Goal: Information Seeking & Learning: Learn about a topic

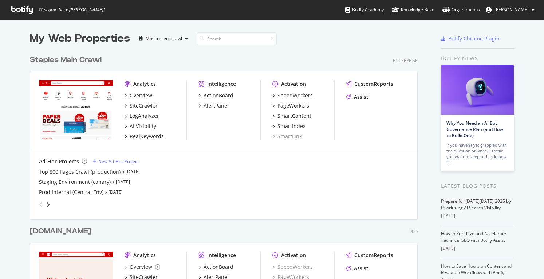
scroll to position [273, 533]
click at [59, 59] on div "Staples Main Crawl" at bounding box center [66, 60] width 72 height 11
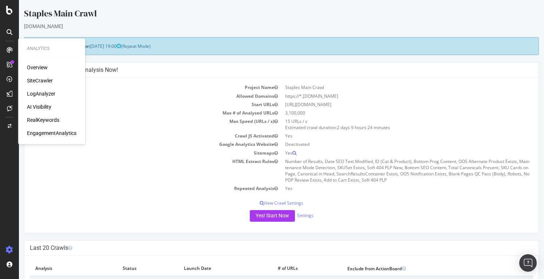
click at [38, 80] on div "SiteCrawler" at bounding box center [40, 80] width 26 height 7
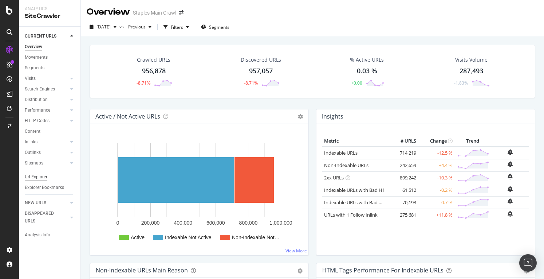
click at [27, 177] on div "Url Explorer" at bounding box center [36, 177] width 23 height 8
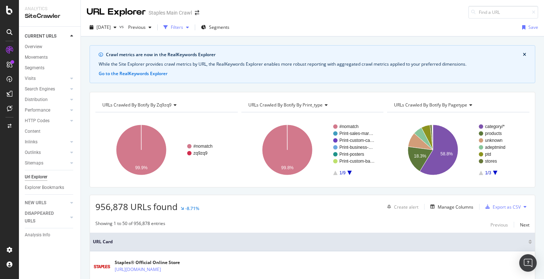
click at [183, 27] on div "Filters" at bounding box center [177, 27] width 12 height 6
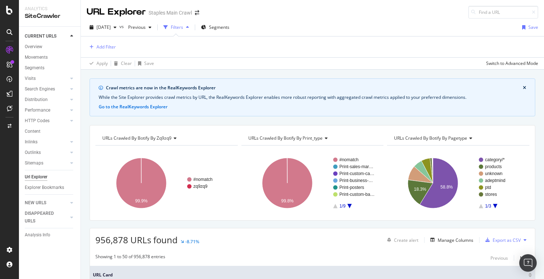
click at [113, 51] on div "Add Filter" at bounding box center [101, 46] width 29 height 9
click at [110, 47] on div "Add Filter" at bounding box center [106, 47] width 19 height 6
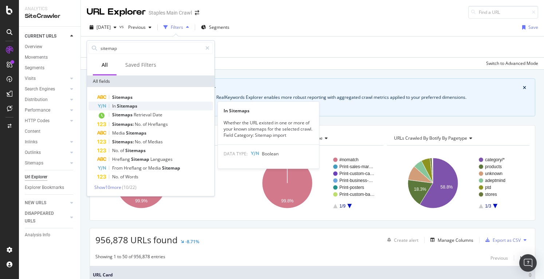
type input "sitemap"
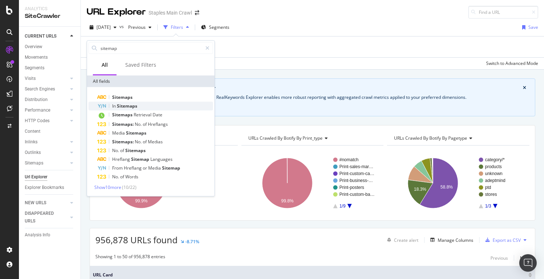
click at [131, 105] on span "Sitemaps" at bounding box center [127, 106] width 20 height 6
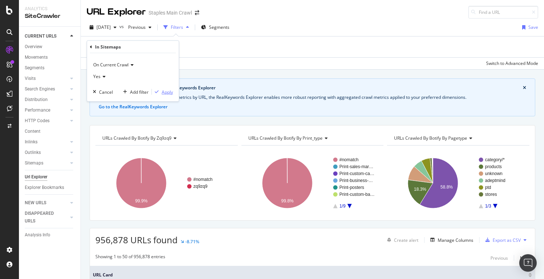
click at [168, 90] on div "Apply" at bounding box center [167, 92] width 11 height 6
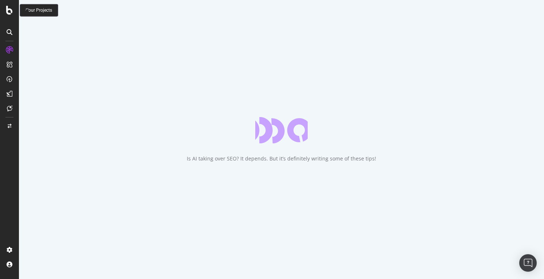
click at [8, 11] on icon at bounding box center [9, 10] width 7 height 9
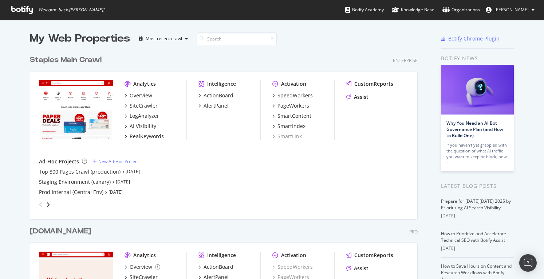
scroll to position [273, 533]
click at [286, 126] on div "SmartIndex" at bounding box center [292, 125] width 28 height 7
